Goal: Task Accomplishment & Management: Use online tool/utility

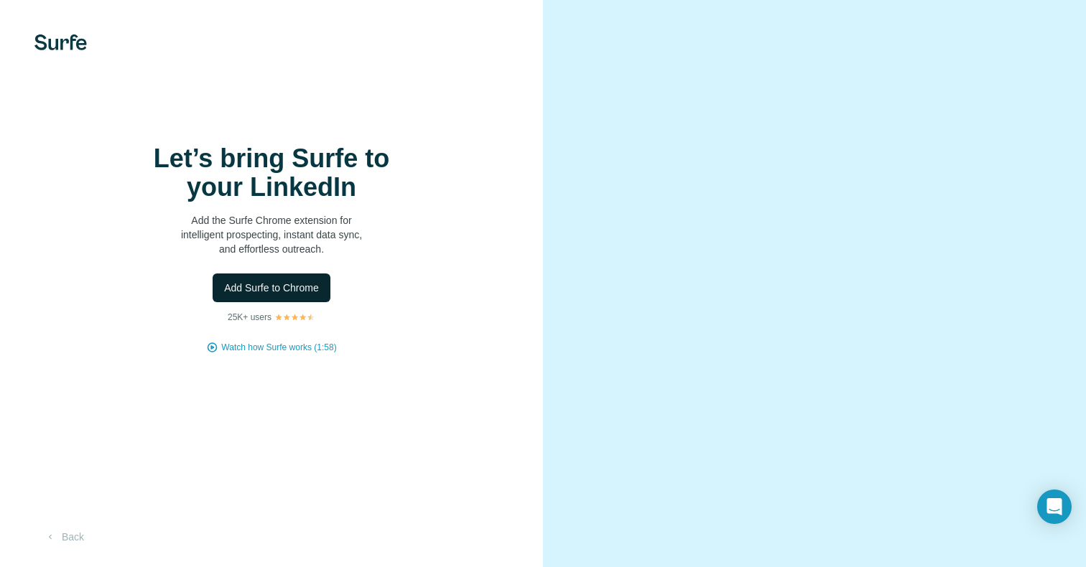
click at [313, 288] on button "Add Surfe to Chrome" at bounding box center [272, 288] width 118 height 29
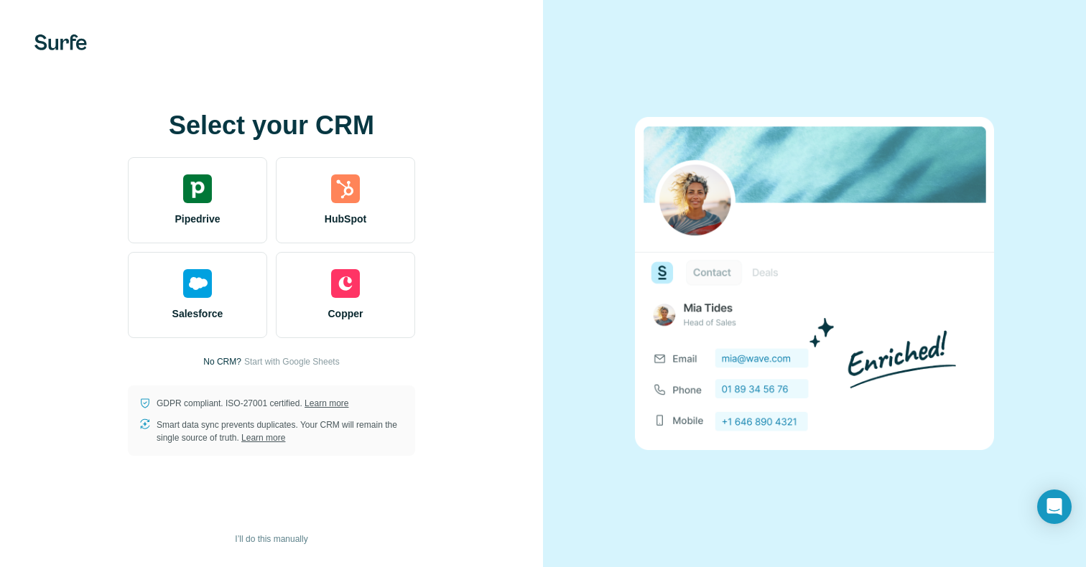
click at [67, 42] on img at bounding box center [60, 42] width 52 height 16
click at [265, 542] on span "I’ll do this manually" at bounding box center [271, 539] width 73 height 13
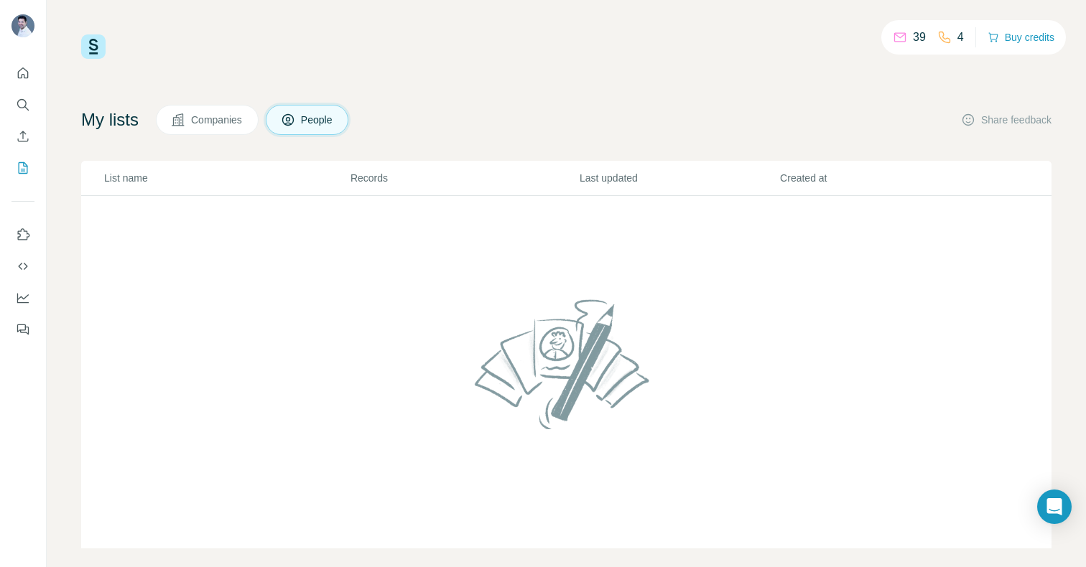
click at [899, 41] on icon at bounding box center [900, 37] width 14 height 14
click at [942, 39] on icon at bounding box center [944, 37] width 14 height 14
click at [957, 34] on p "4" at bounding box center [960, 37] width 6 height 17
click at [937, 38] on icon at bounding box center [944, 37] width 14 height 14
click at [893, 38] on icon at bounding box center [900, 37] width 14 height 14
